Goal: Task Accomplishment & Management: Use online tool/utility

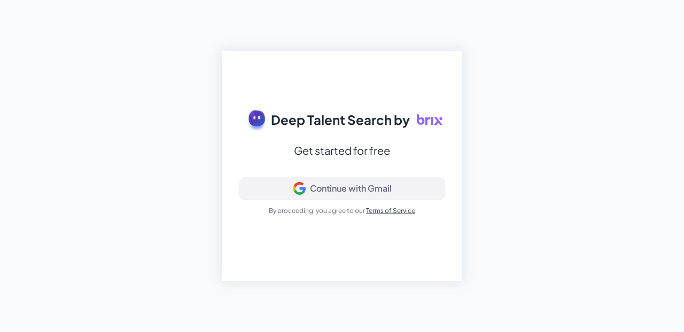
click at [324, 200] on button "Continue with Gmail" at bounding box center [341, 188] width 205 height 22
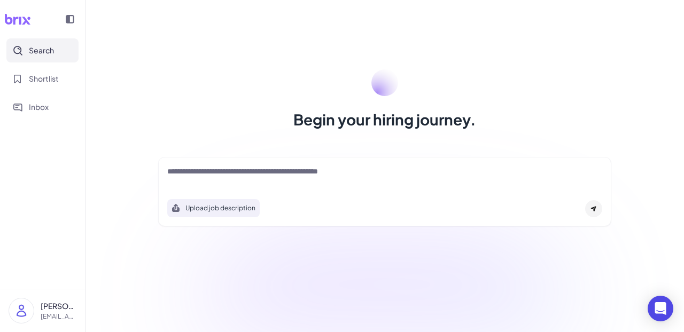
click at [336, 184] on div at bounding box center [384, 176] width 435 height 21
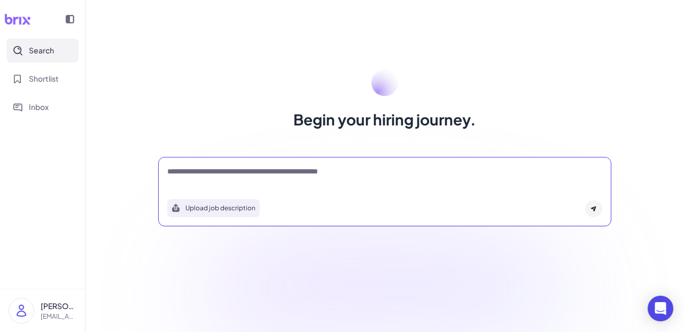
click at [336, 175] on textarea at bounding box center [384, 172] width 435 height 13
click at [252, 162] on div "Upload job description" at bounding box center [384, 191] width 453 height 69
click at [246, 178] on textarea at bounding box center [384, 172] width 435 height 13
